Goal: Navigation & Orientation: Find specific page/section

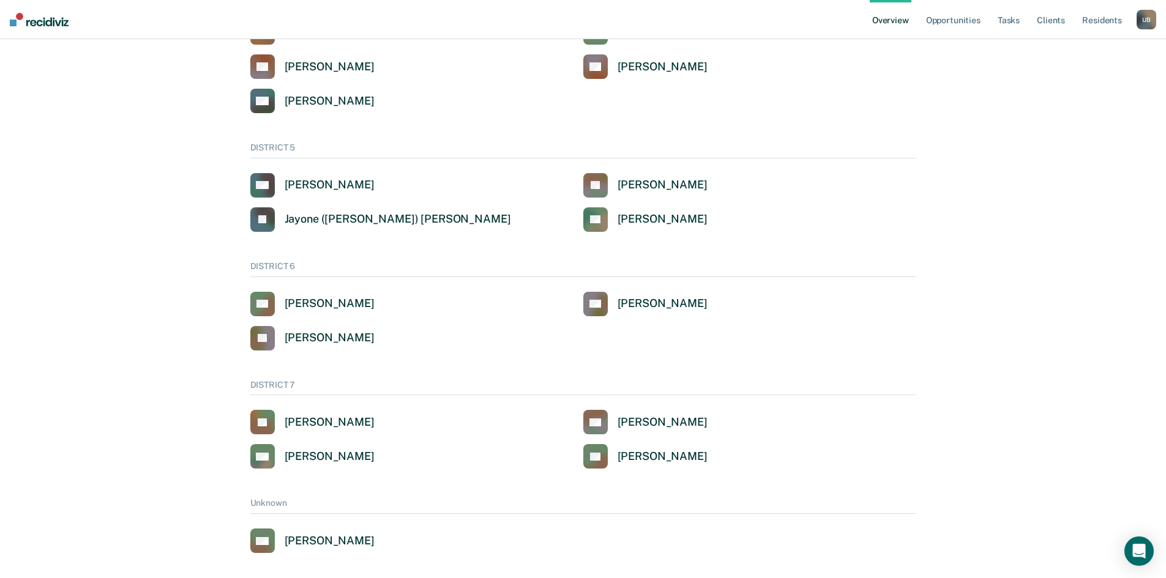
scroll to position [645, 0]
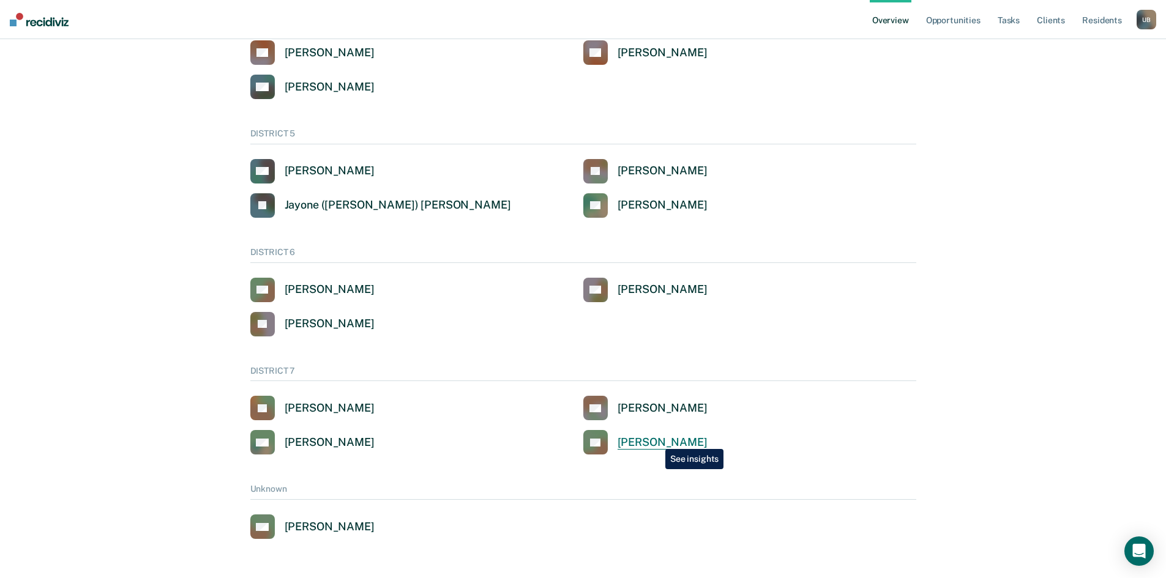
click at [656, 440] on div "[PERSON_NAME]" at bounding box center [663, 443] width 90 height 14
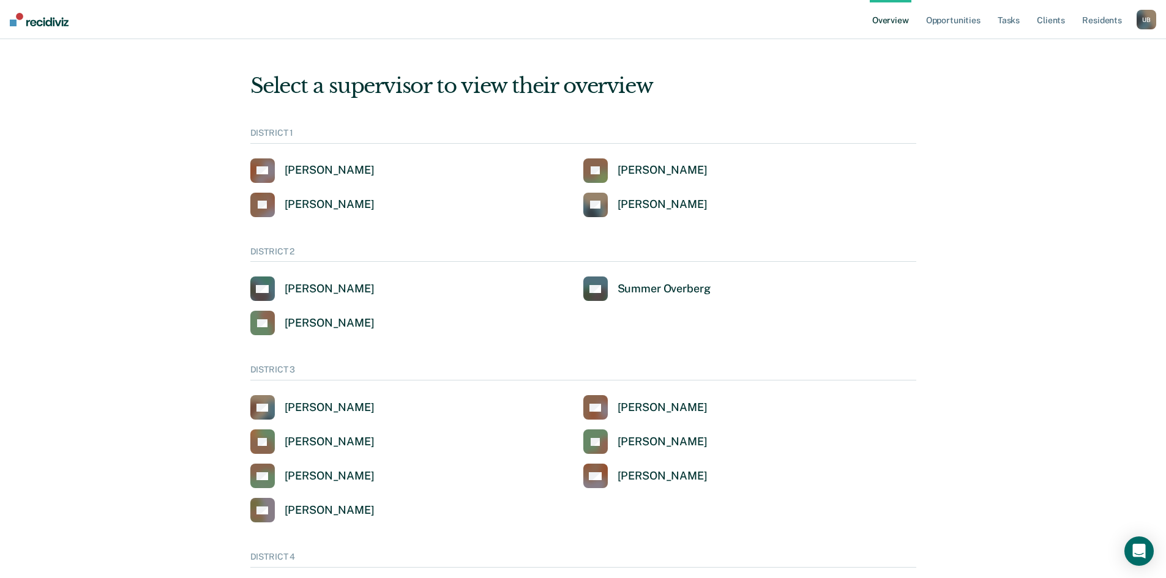
scroll to position [645, 0]
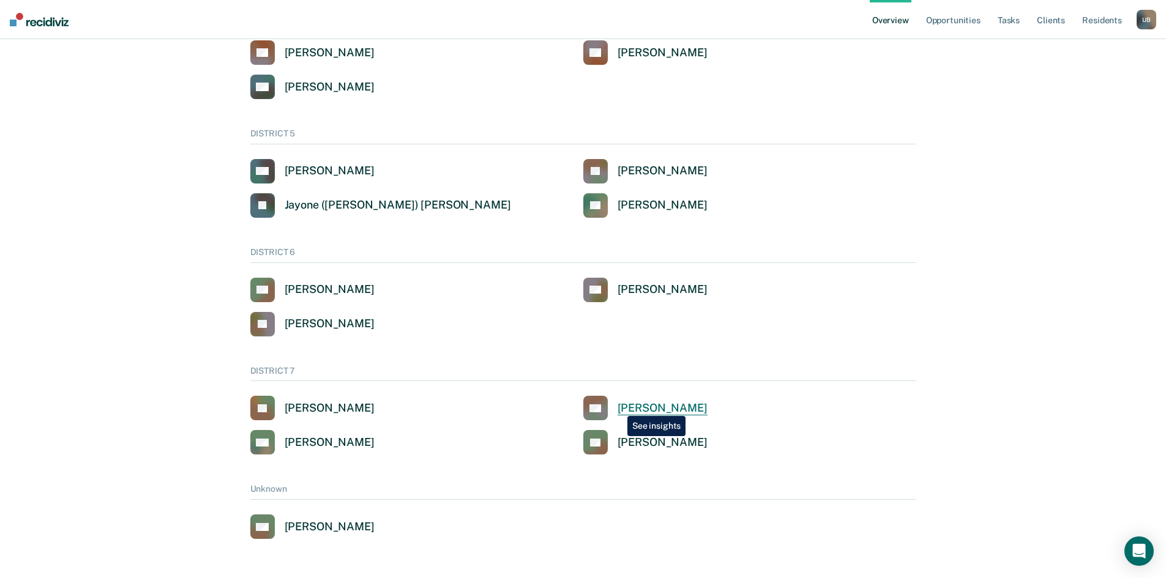
click at [618, 407] on div "[PERSON_NAME]" at bounding box center [663, 409] width 90 height 14
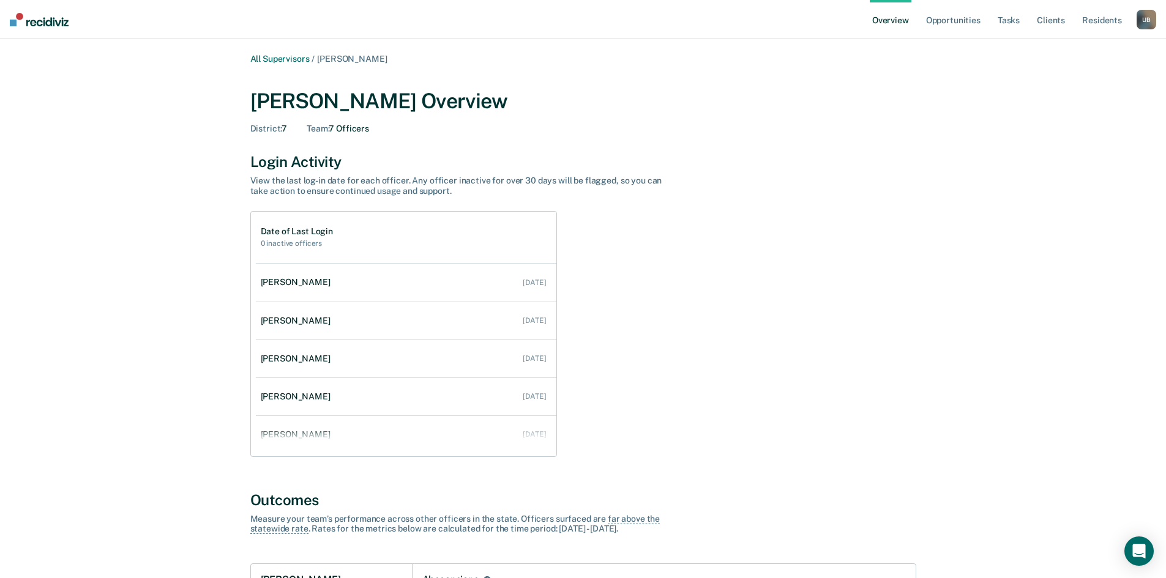
scroll to position [645, 0]
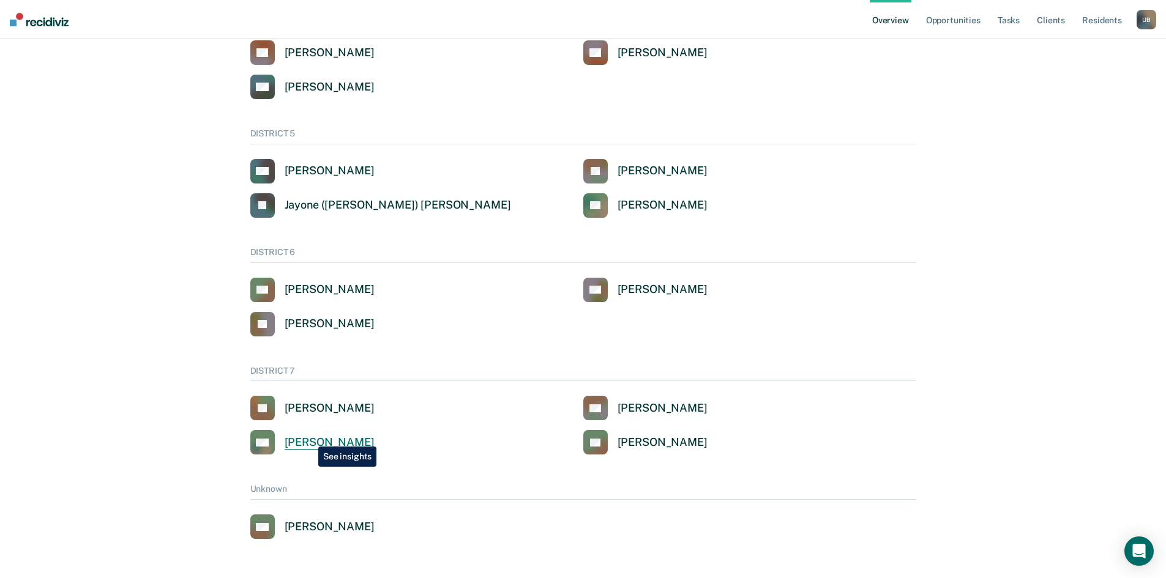
click at [312, 439] on div "[PERSON_NAME]" at bounding box center [330, 443] width 90 height 14
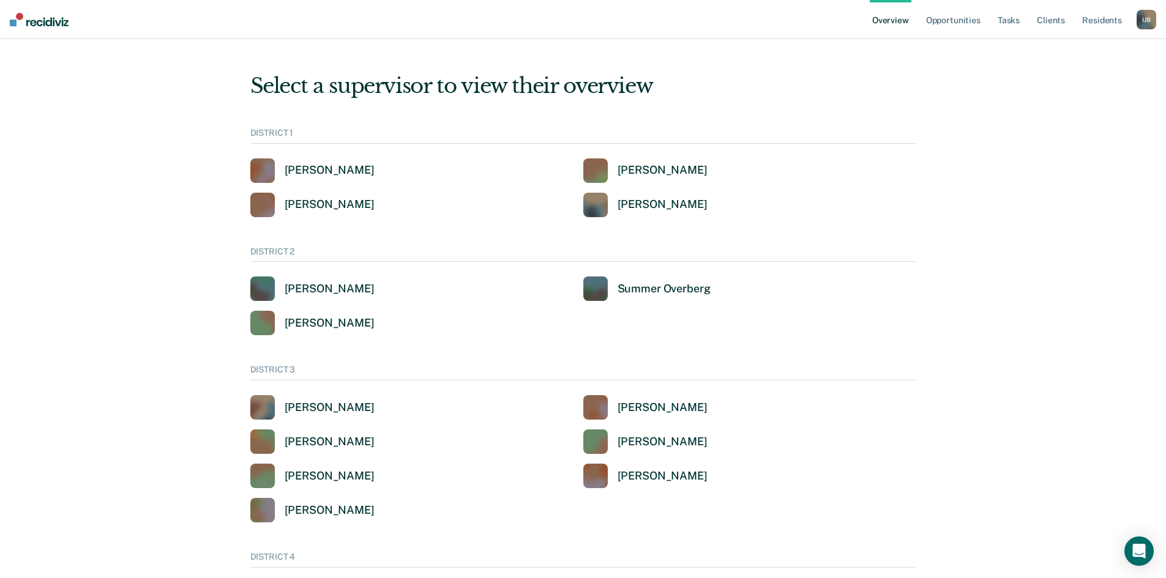
scroll to position [645, 0]
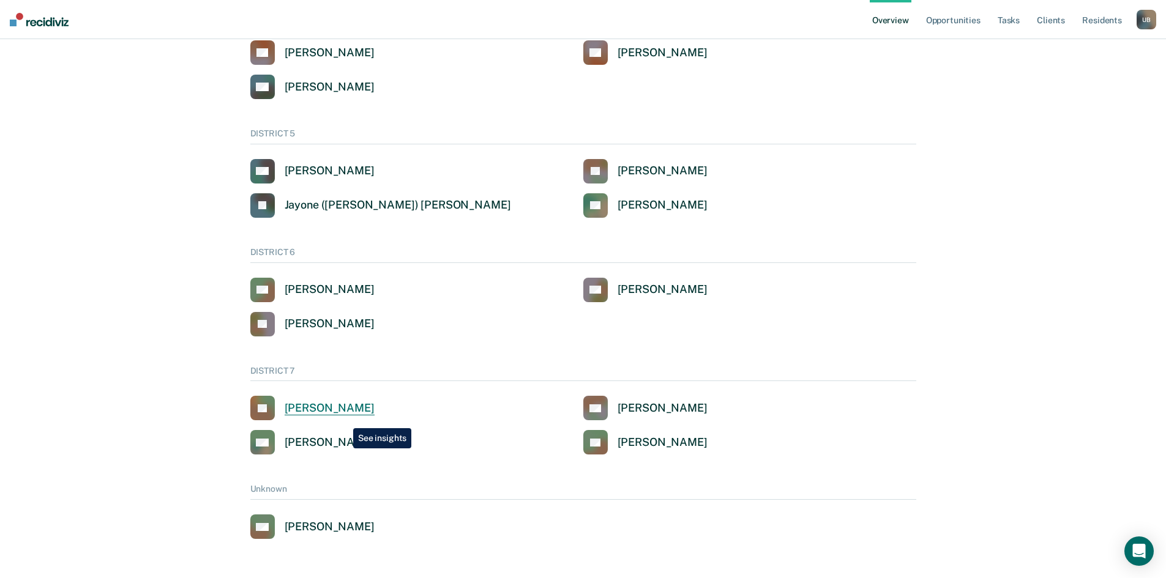
click at [344, 419] on link "[PERSON_NAME]" at bounding box center [312, 408] width 124 height 24
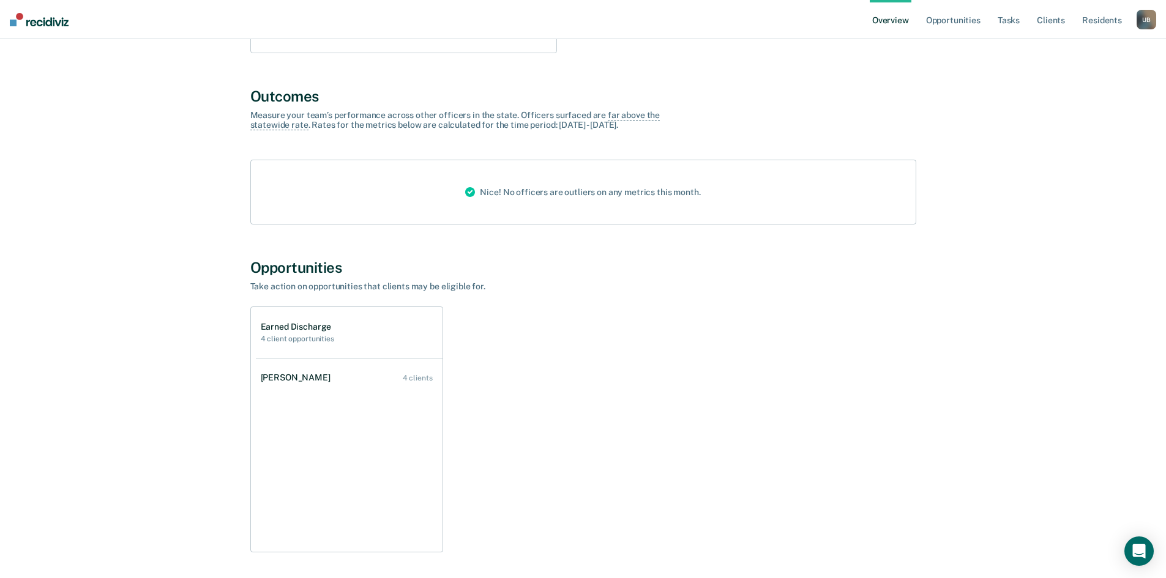
scroll to position [35, 0]
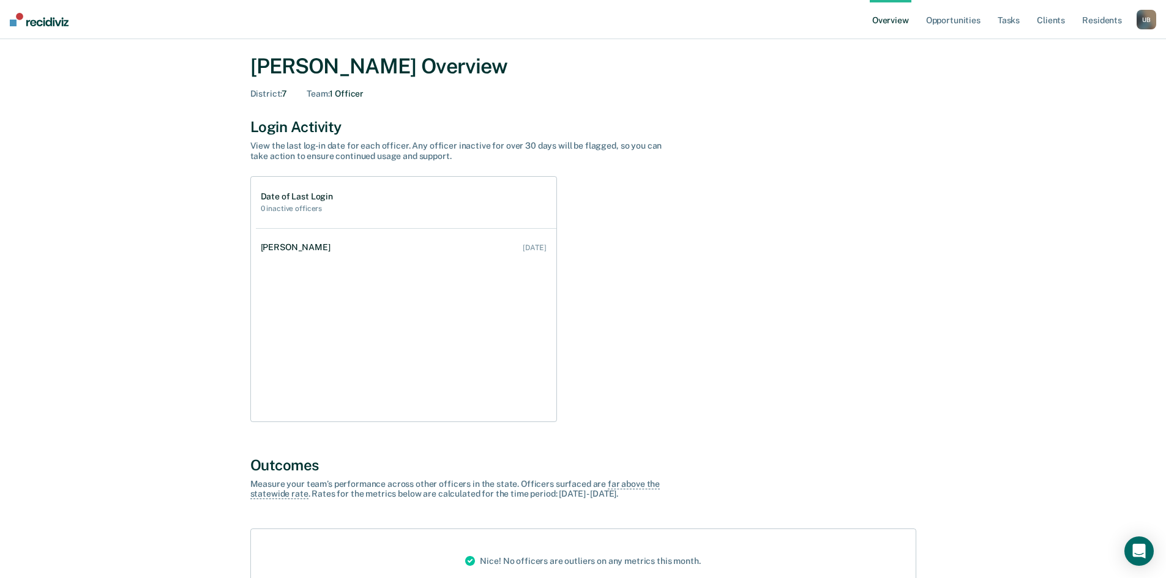
scroll to position [645, 0]
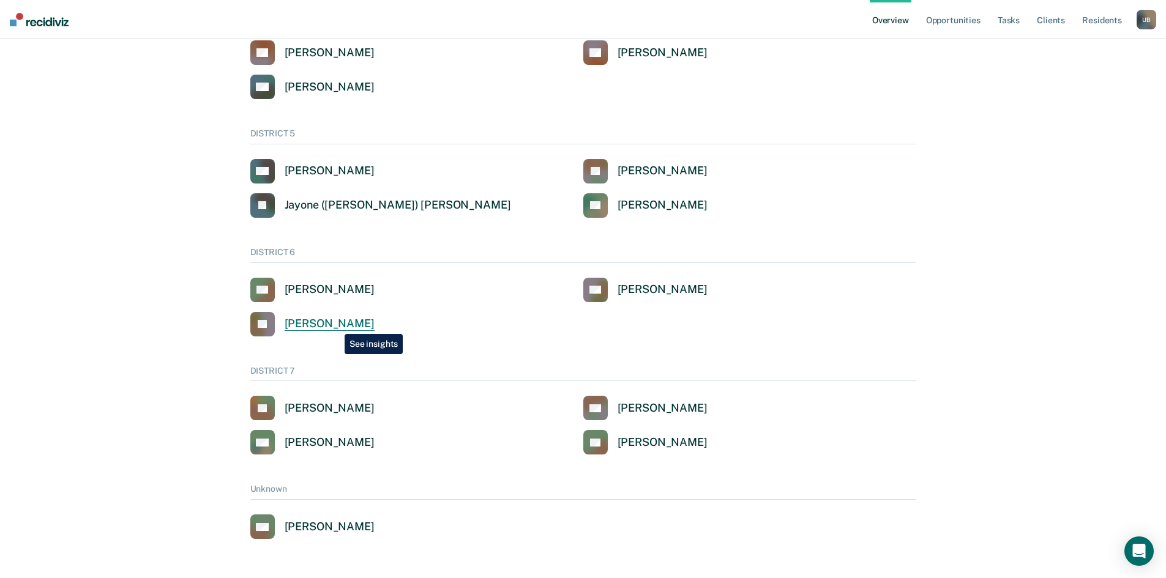
click at [335, 325] on div "[PERSON_NAME]" at bounding box center [330, 324] width 90 height 14
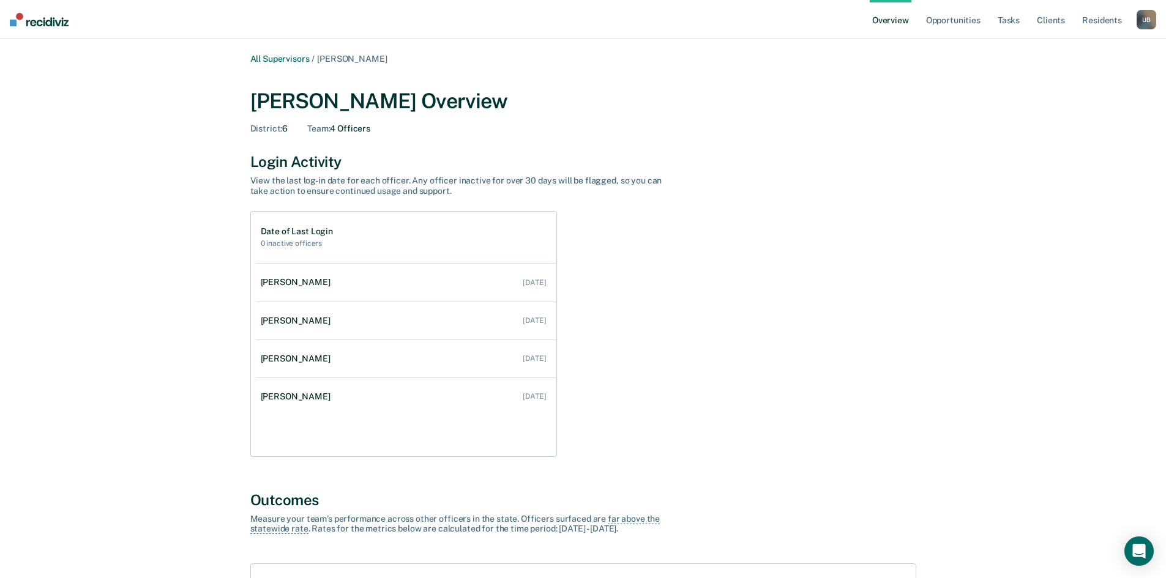
scroll to position [645, 0]
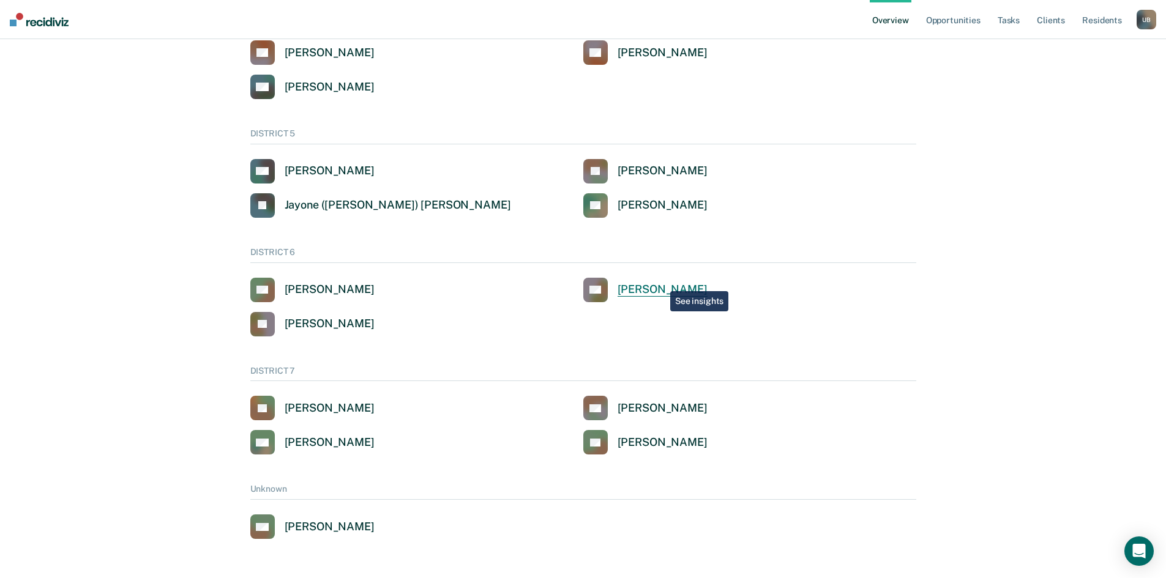
click at [661, 284] on div "[PERSON_NAME]" at bounding box center [663, 290] width 90 height 14
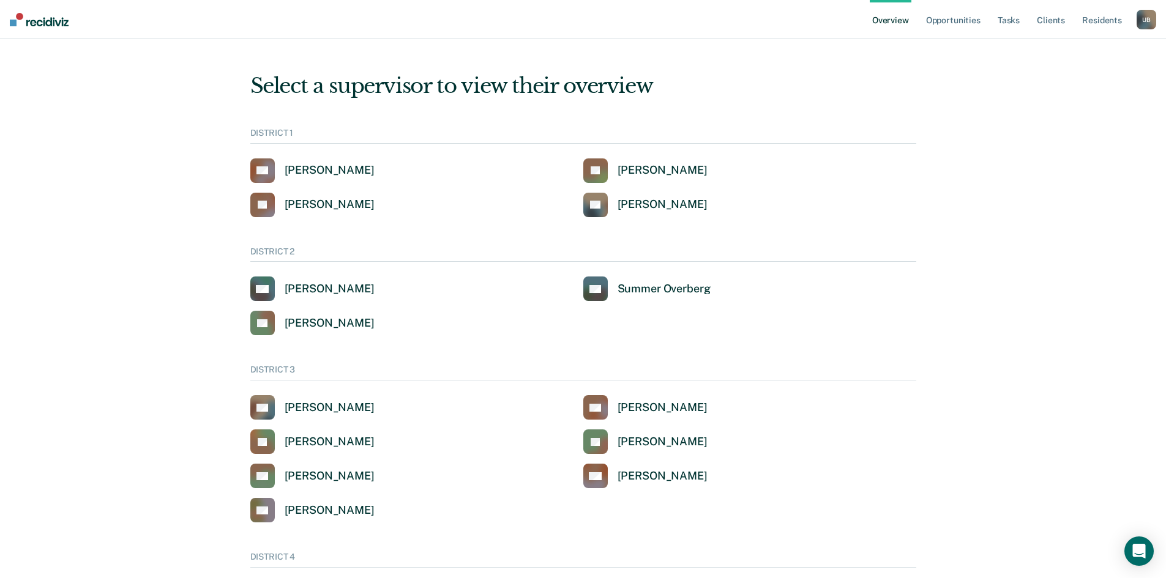
scroll to position [645, 0]
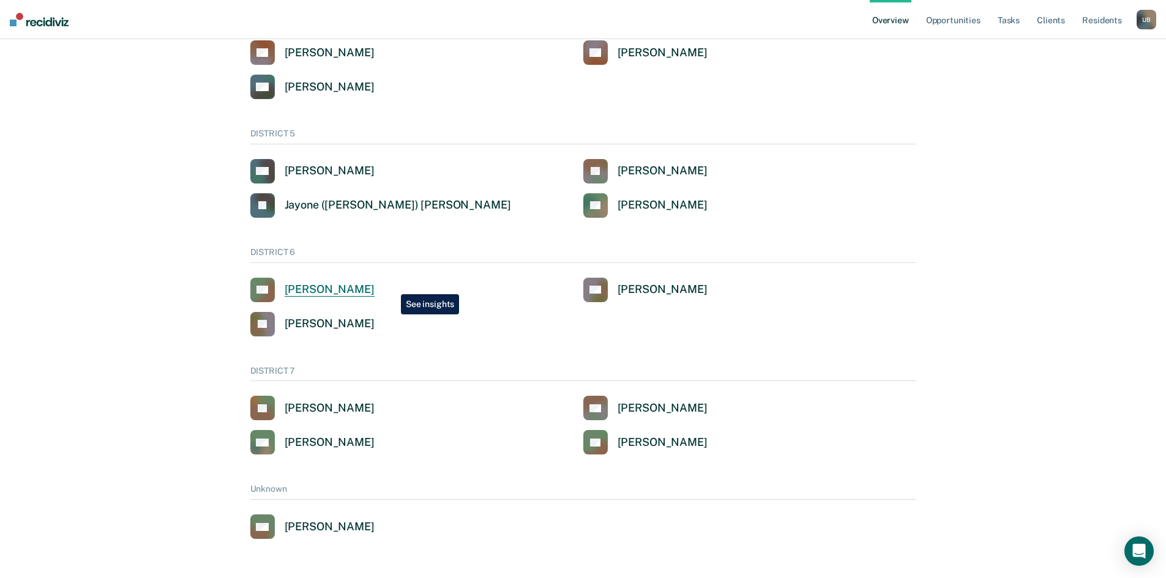
click at [375, 285] on div "[PERSON_NAME]" at bounding box center [330, 290] width 90 height 14
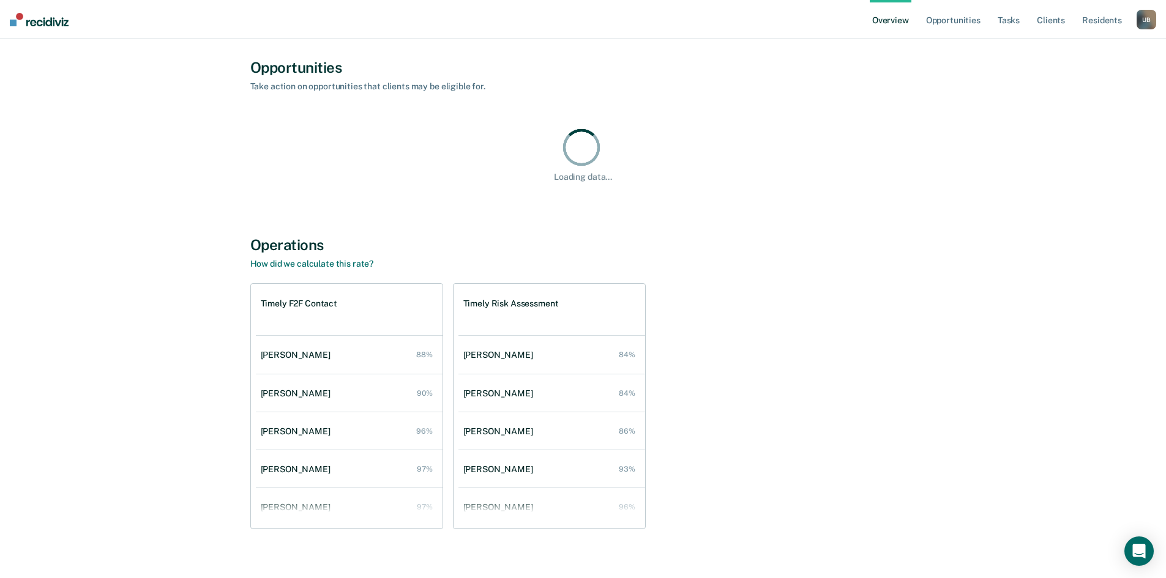
scroll to position [782, 0]
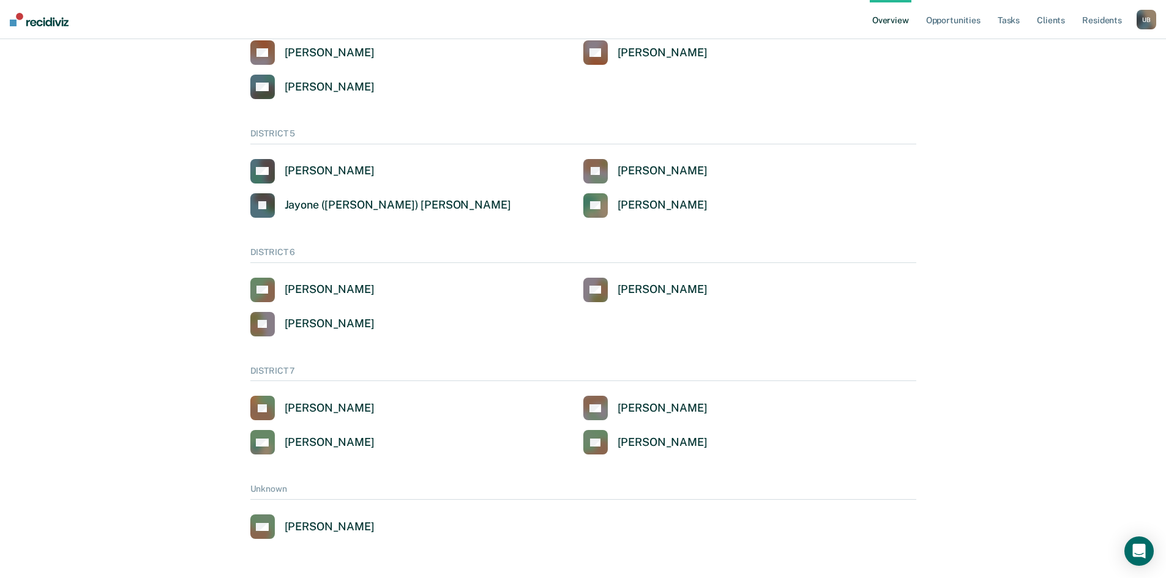
scroll to position [645, 0]
click at [631, 209] on div "[PERSON_NAME]" at bounding box center [663, 205] width 90 height 14
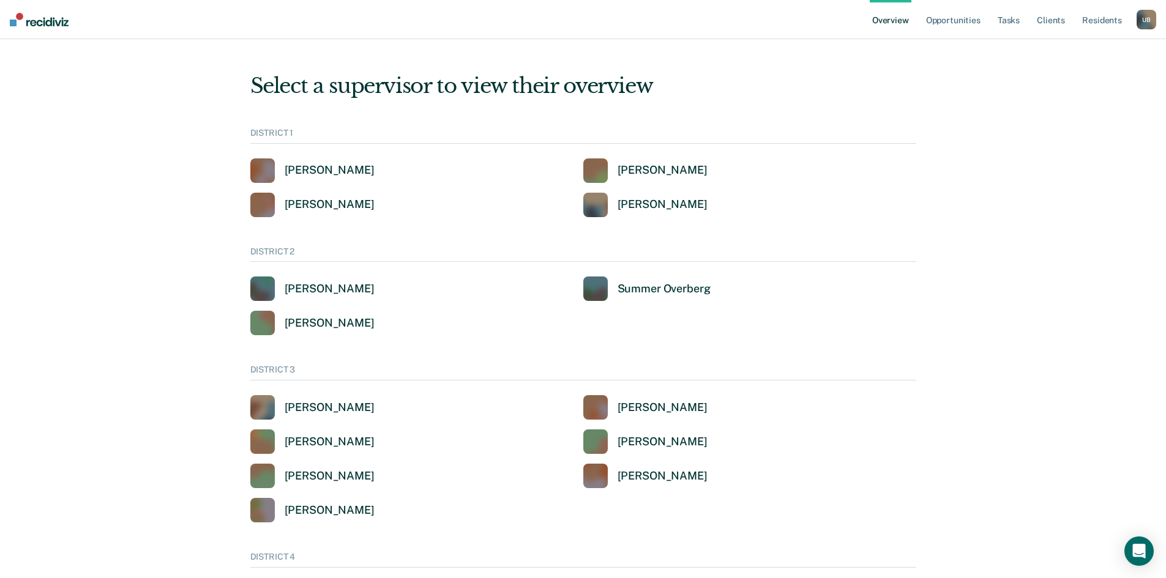
scroll to position [645, 0]
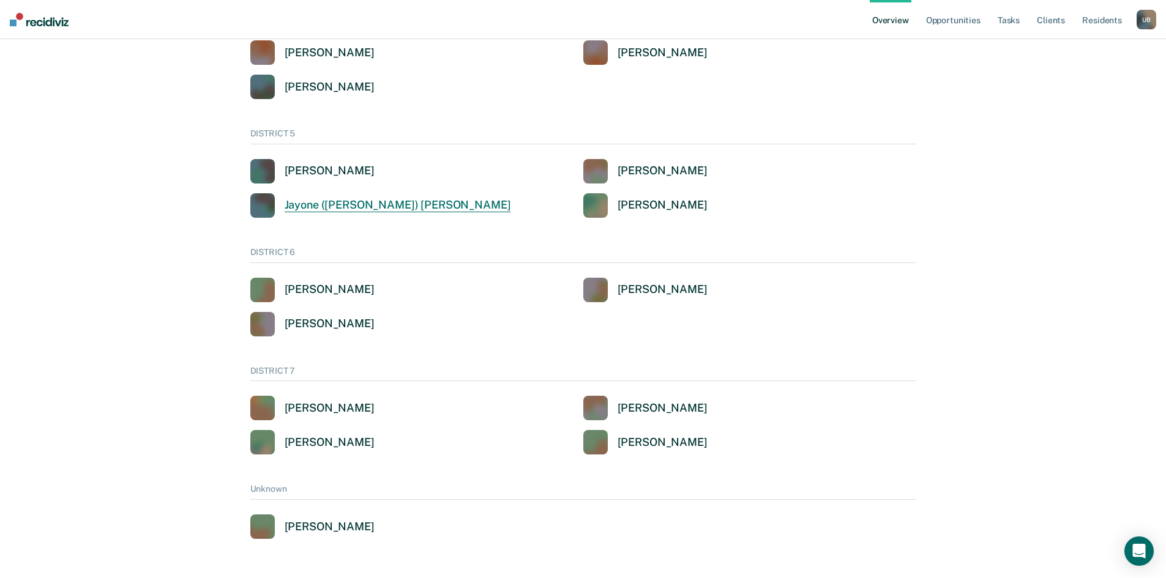
click at [353, 205] on div "Jayone ([PERSON_NAME]) [PERSON_NAME]" at bounding box center [398, 205] width 226 height 14
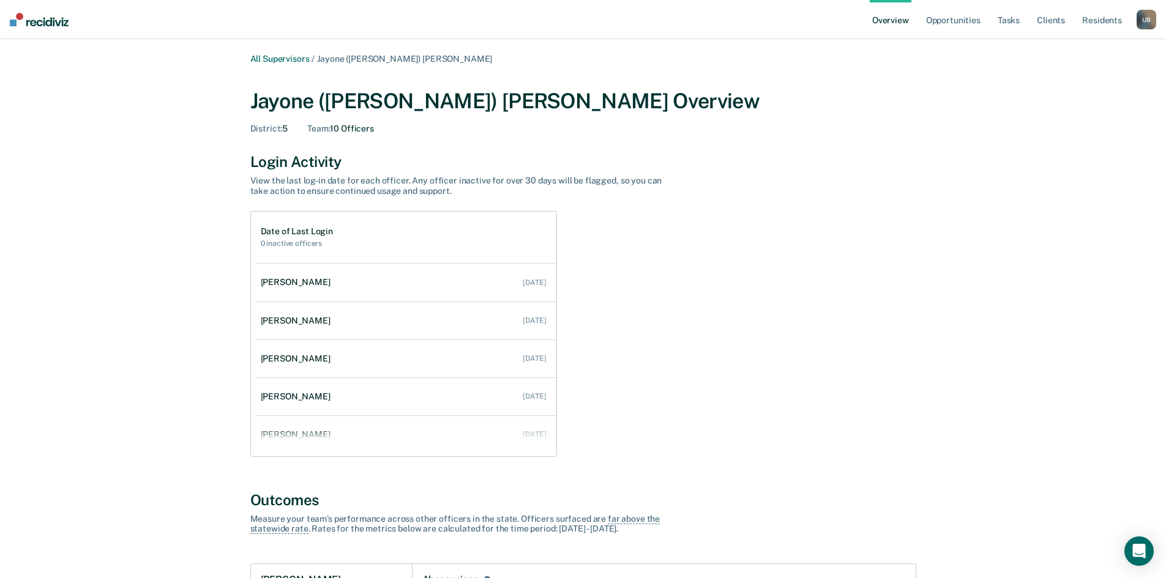
scroll to position [645, 0]
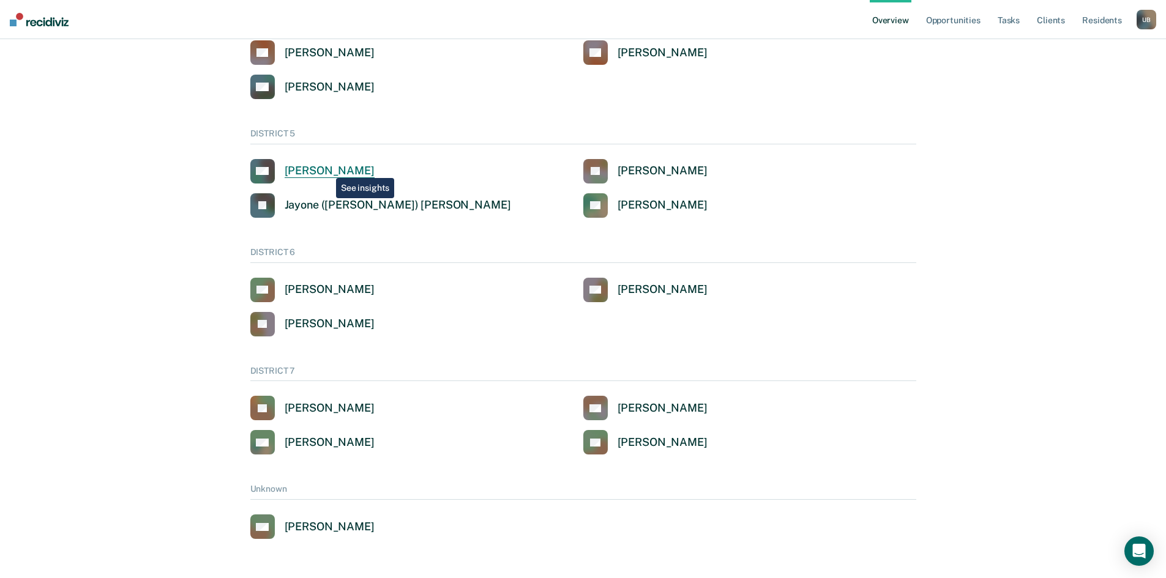
click at [327, 168] on div "[PERSON_NAME]" at bounding box center [330, 171] width 90 height 14
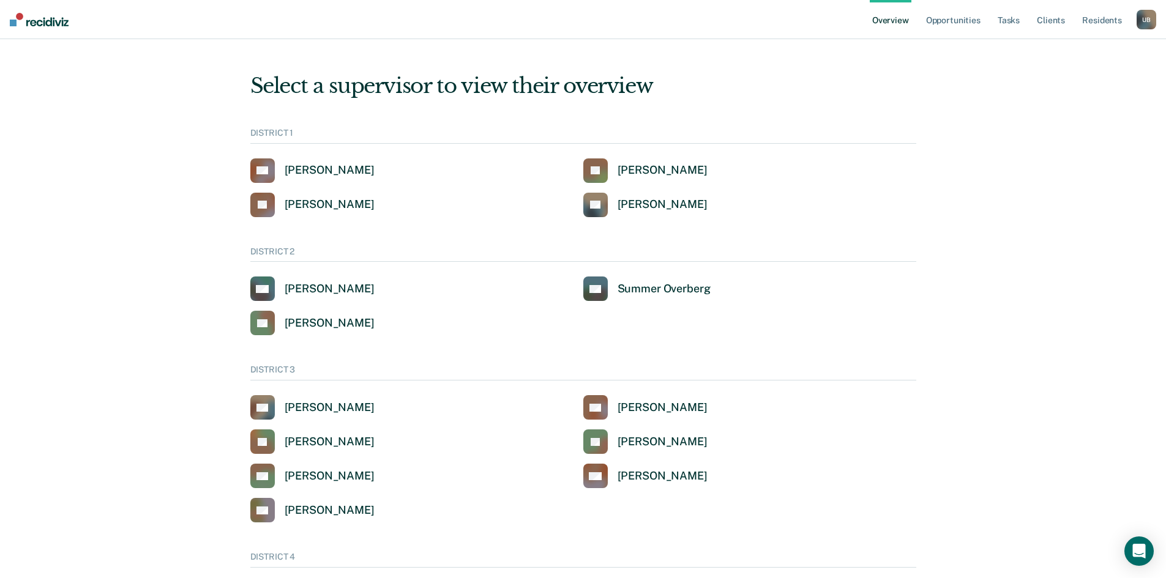
scroll to position [645, 0]
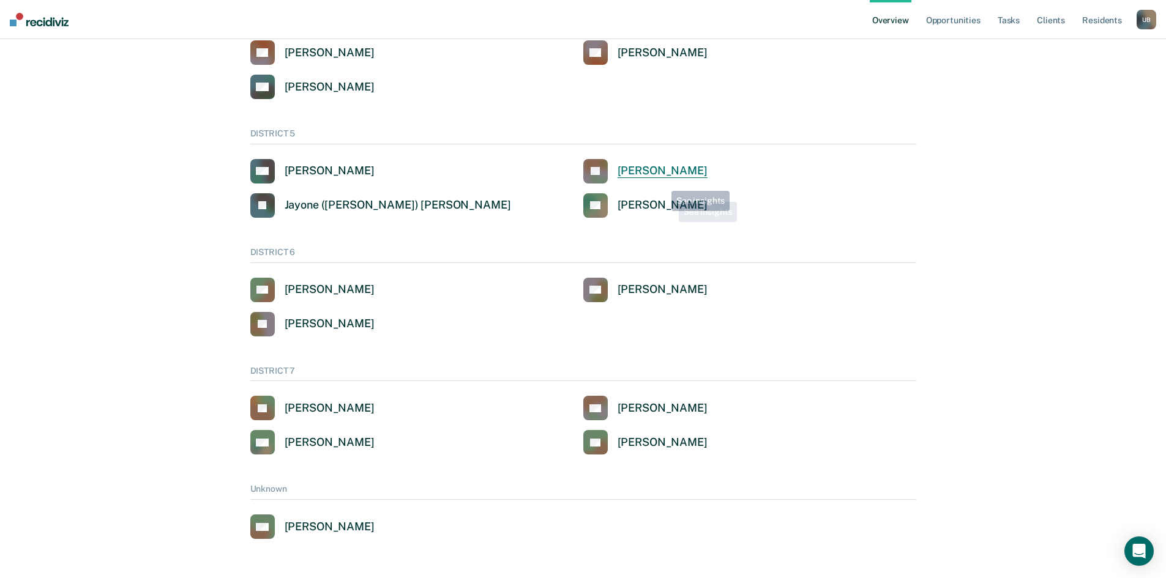
click at [655, 175] on div "[PERSON_NAME]" at bounding box center [663, 171] width 90 height 14
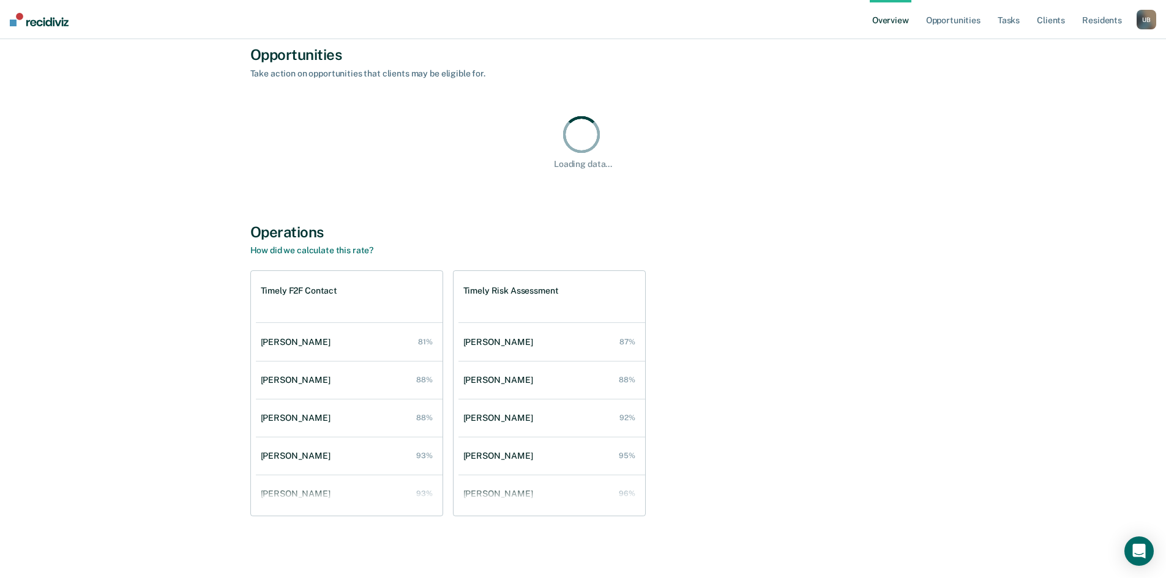
scroll to position [619, 0]
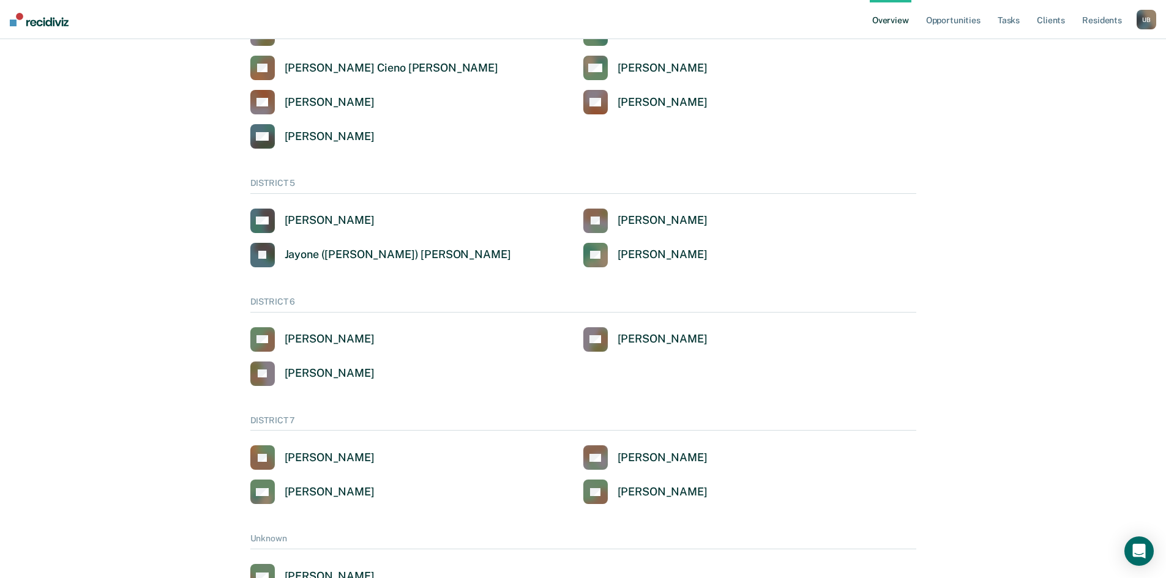
scroll to position [400, 0]
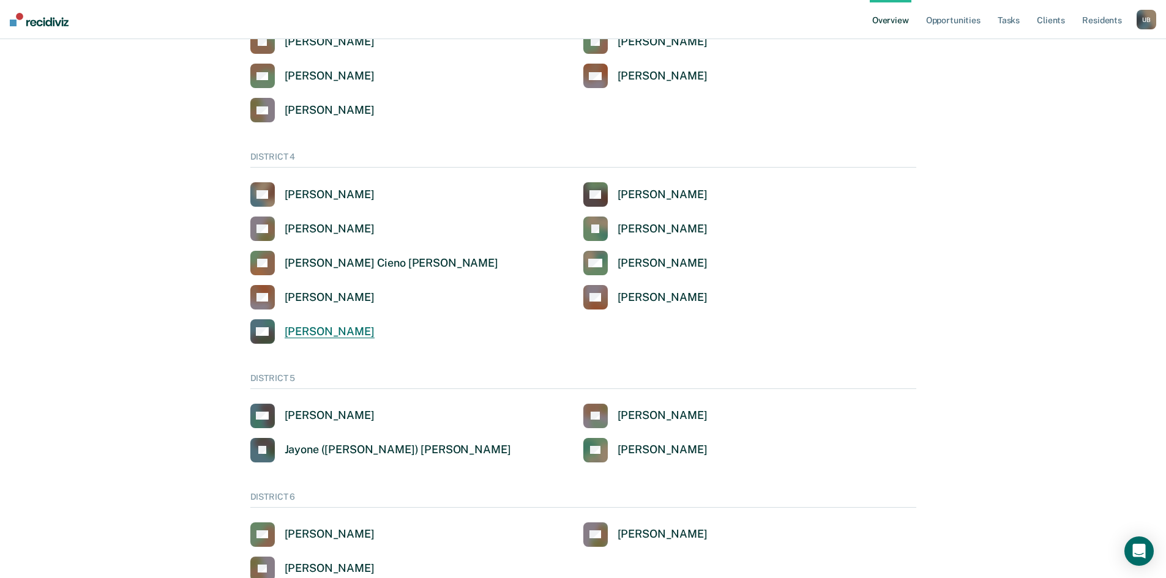
click at [350, 329] on div "[PERSON_NAME]" at bounding box center [330, 332] width 90 height 14
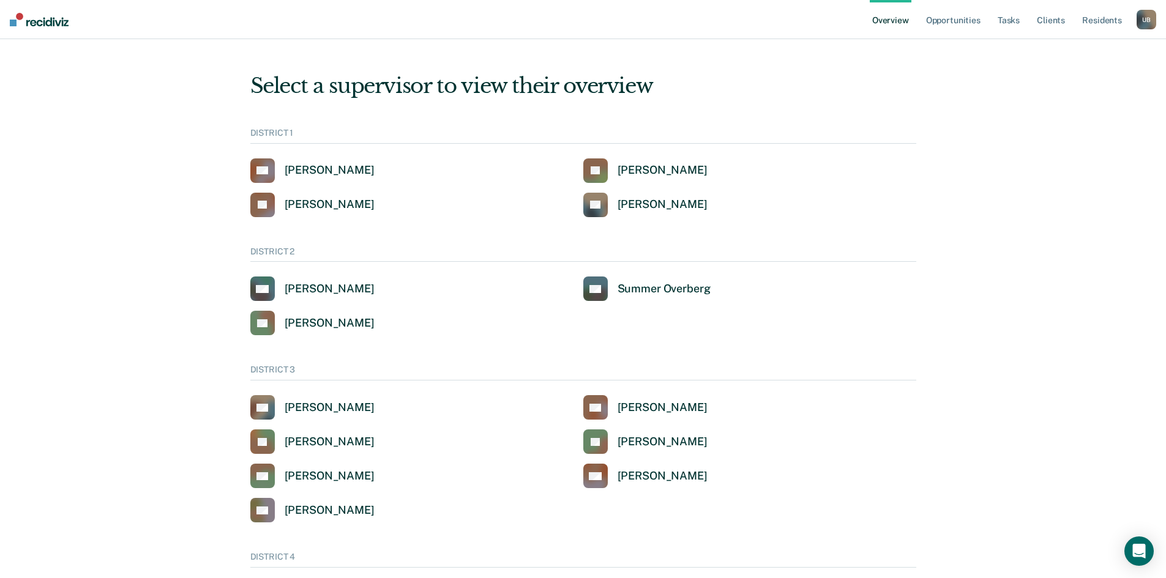
scroll to position [400, 0]
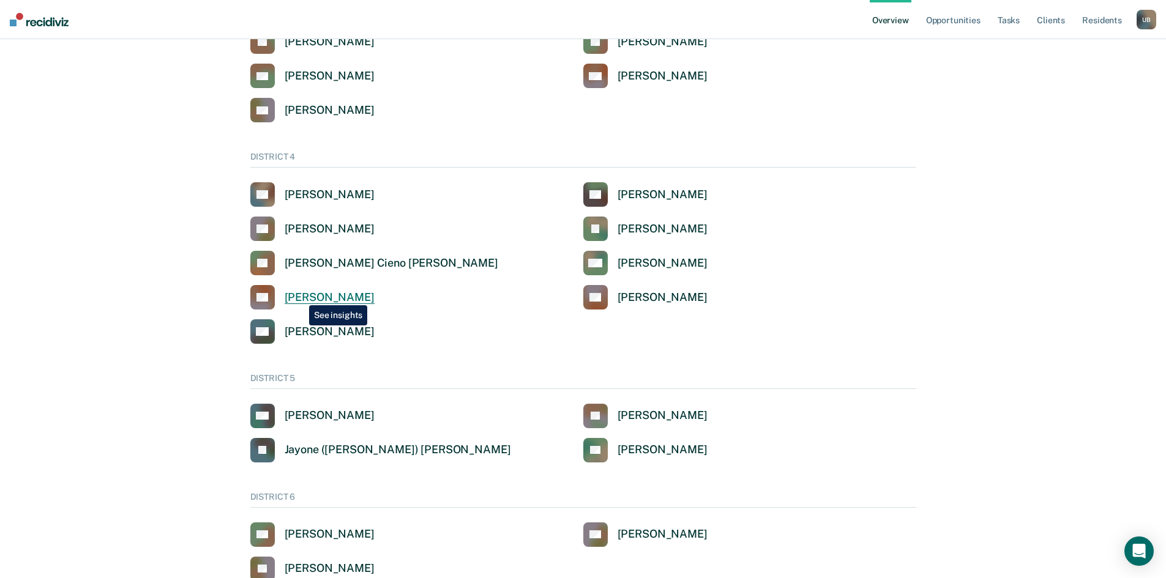
click at [300, 296] on div "[PERSON_NAME]" at bounding box center [330, 298] width 90 height 14
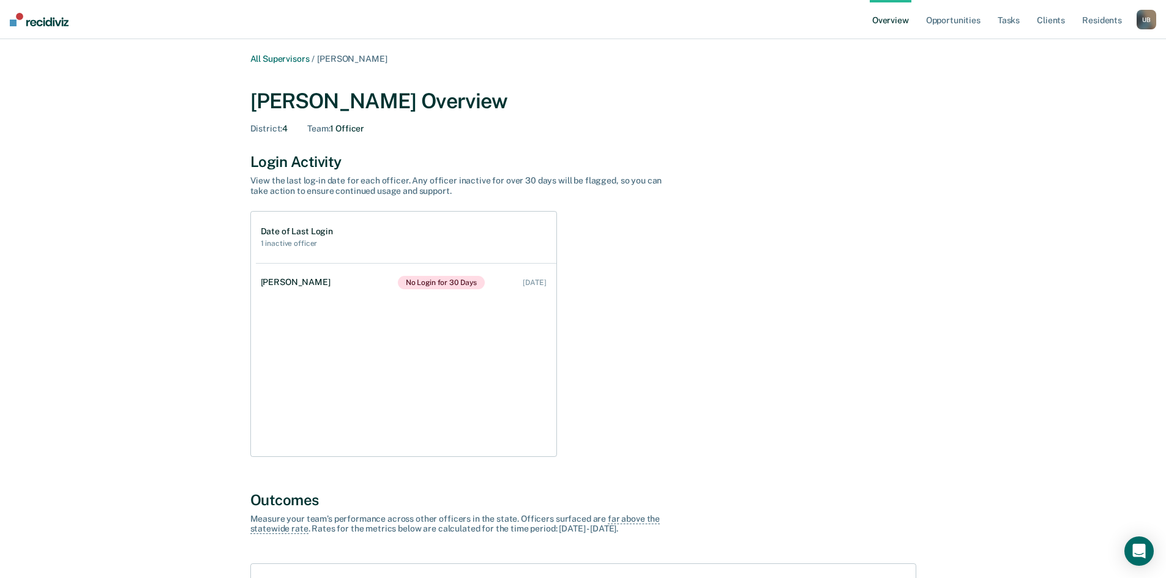
scroll to position [400, 0]
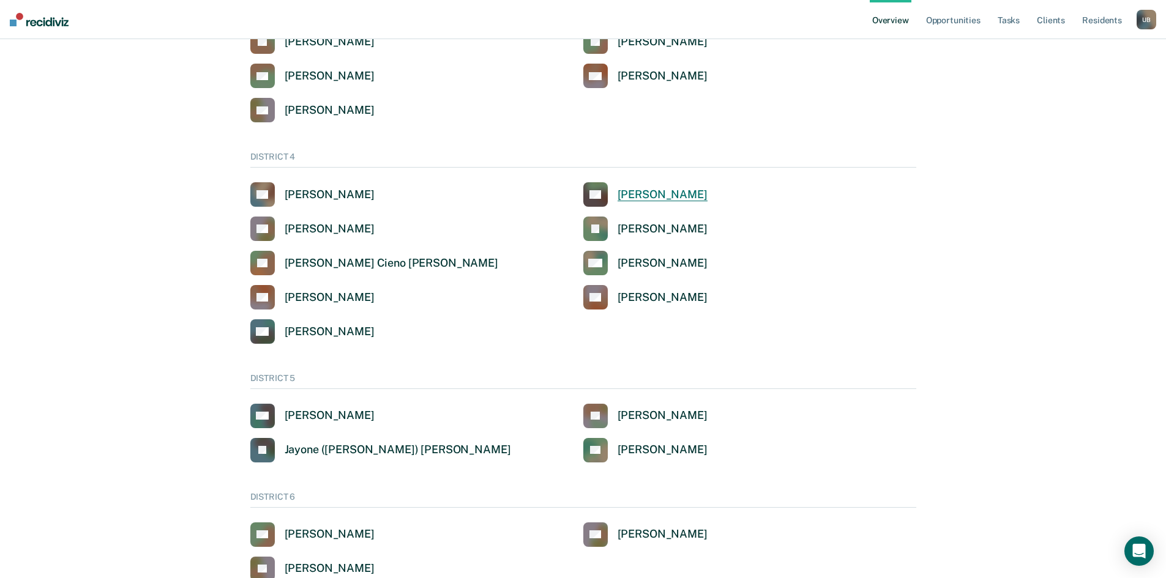
click at [629, 196] on div "[PERSON_NAME]" at bounding box center [663, 195] width 90 height 14
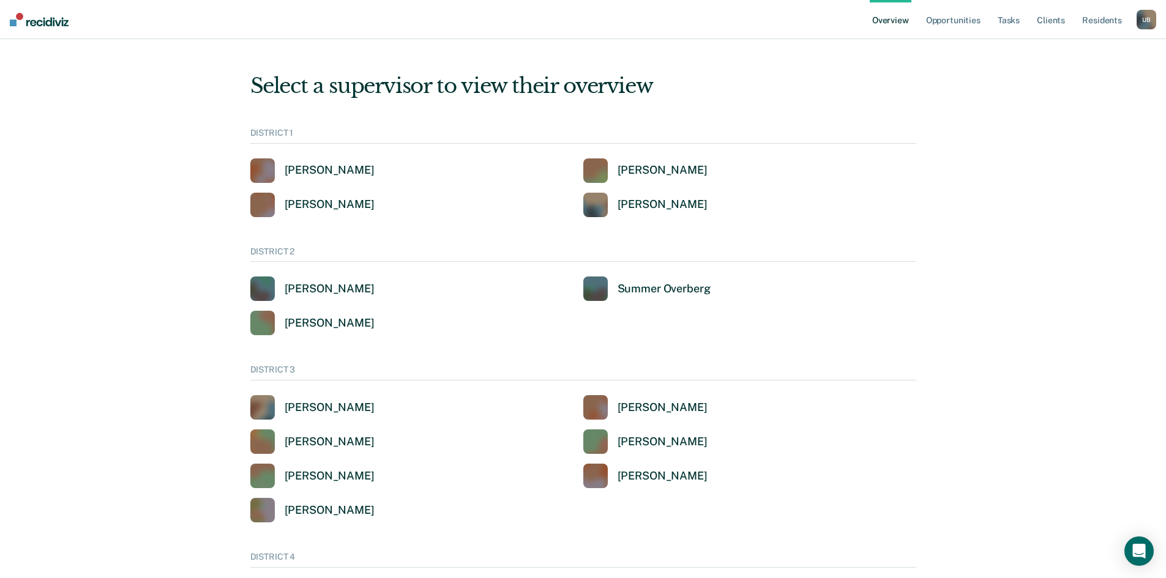
scroll to position [400, 0]
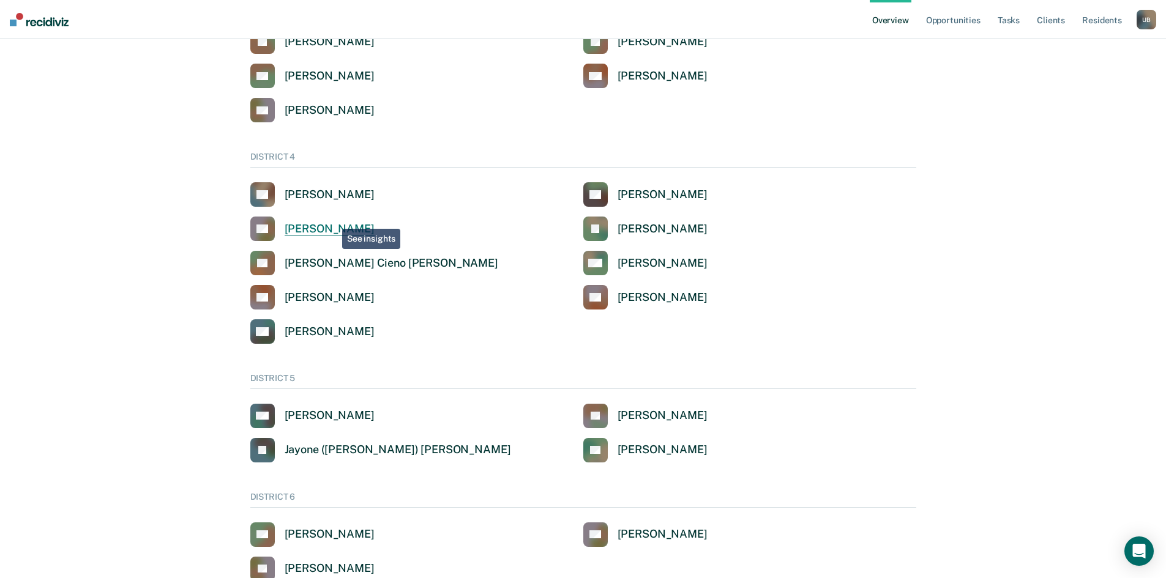
click at [333, 220] on link "CC [PERSON_NAME]" at bounding box center [312, 229] width 124 height 24
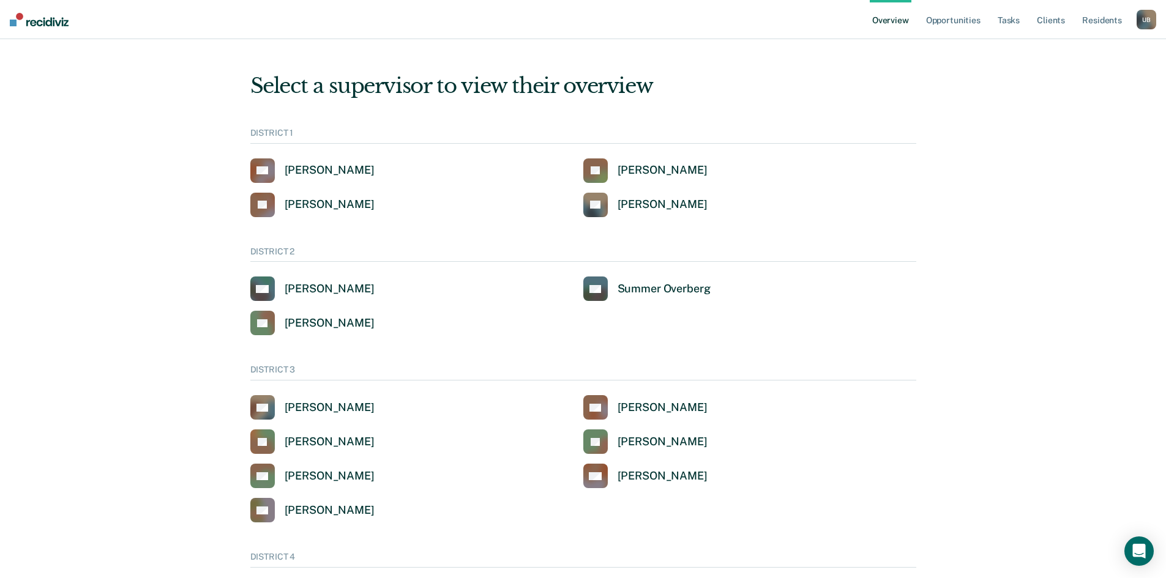
scroll to position [33, 0]
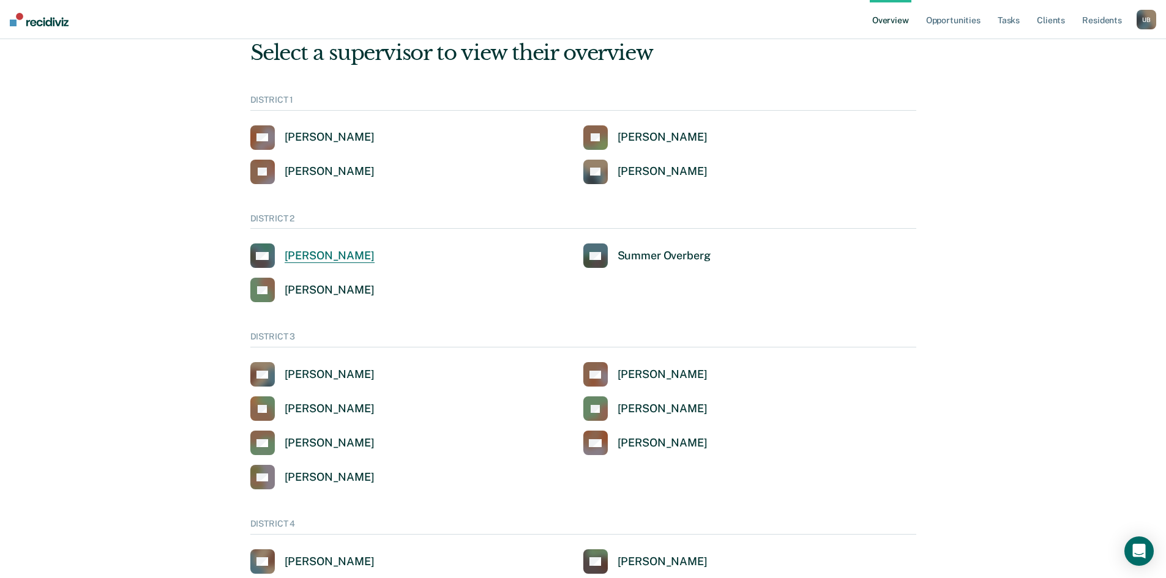
click at [364, 253] on div "[PERSON_NAME]" at bounding box center [330, 256] width 90 height 14
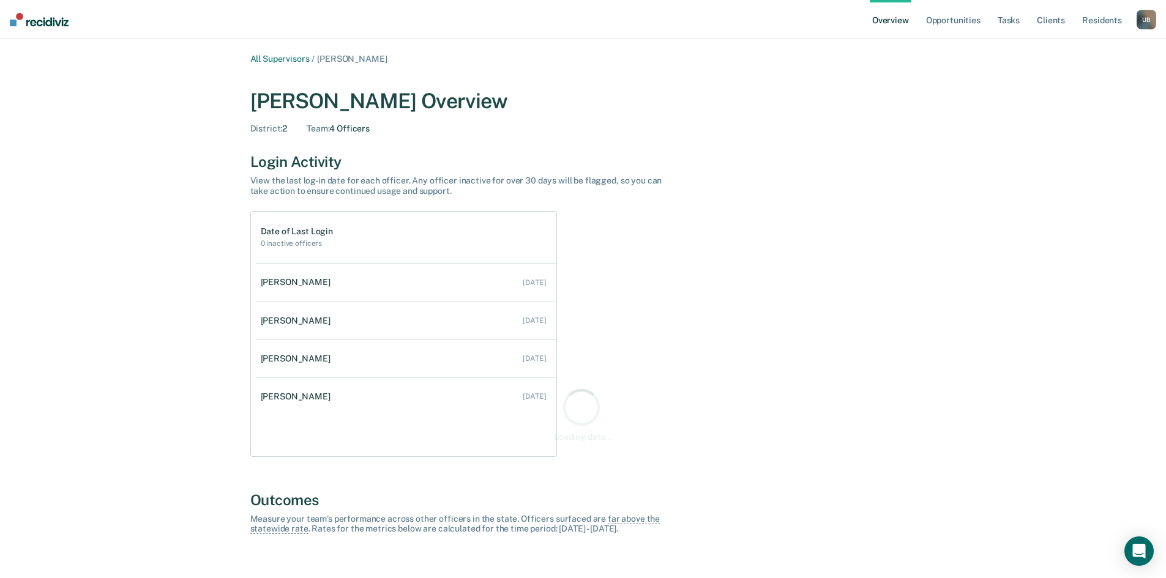
click at [1140, 17] on div "U B" at bounding box center [1147, 20] width 20 height 20
click at [1094, 91] on link "Go to Operations" at bounding box center [1094, 94] width 104 height 10
